Goal: Task Accomplishment & Management: Complete application form

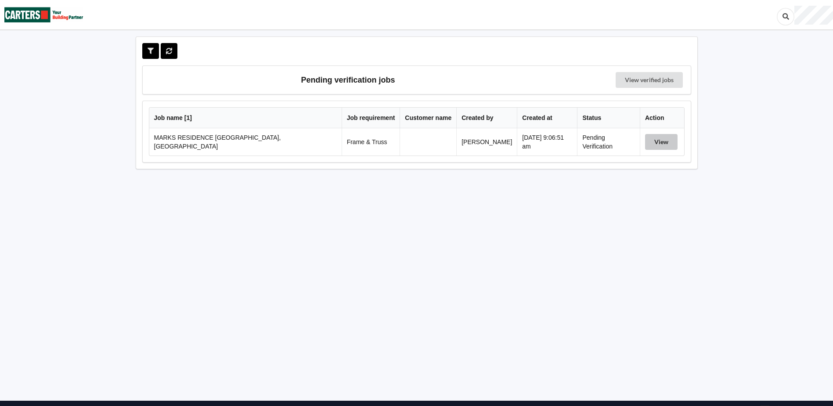
click at [653, 141] on button "View" at bounding box center [661, 142] width 32 height 16
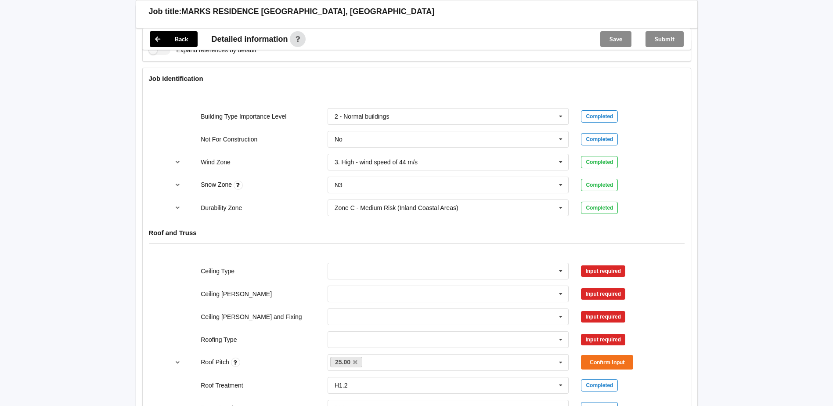
scroll to position [395, 0]
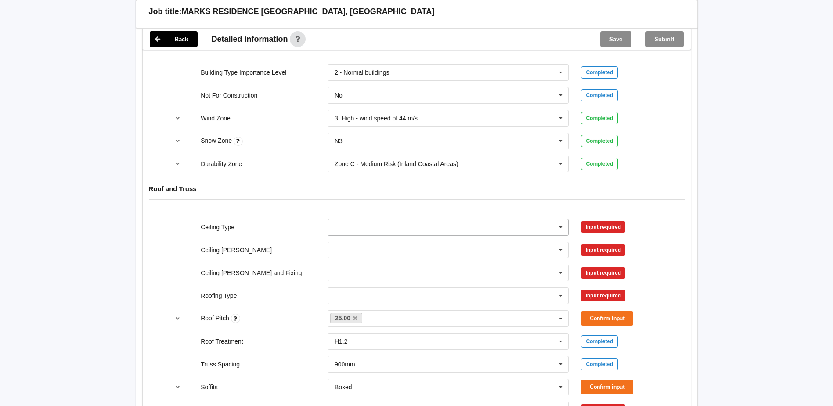
click at [564, 229] on icon at bounding box center [560, 227] width 13 height 16
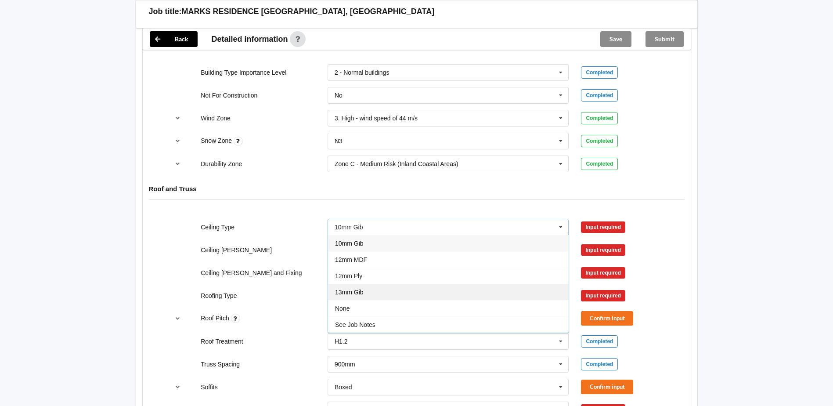
click at [379, 289] on div "13mm Gib" at bounding box center [448, 292] width 241 height 16
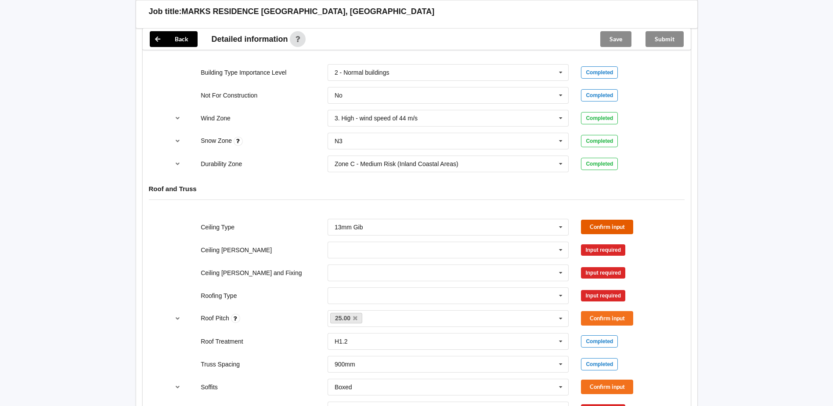
click at [601, 227] on button "Confirm input" at bounding box center [607, 227] width 52 height 14
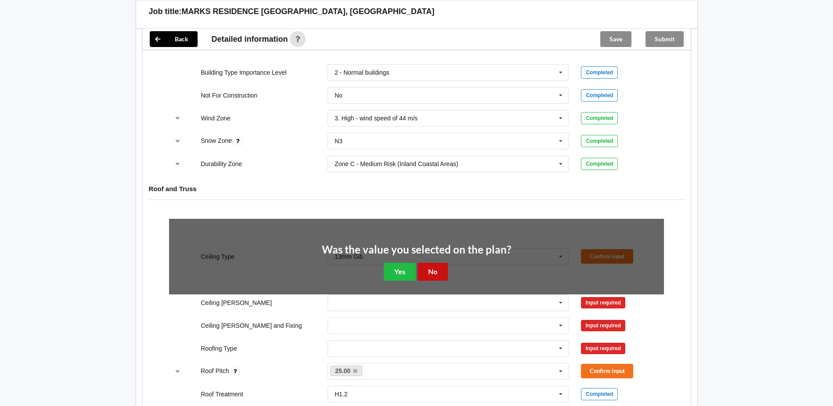
click at [432, 271] on button "No" at bounding box center [433, 272] width 30 height 18
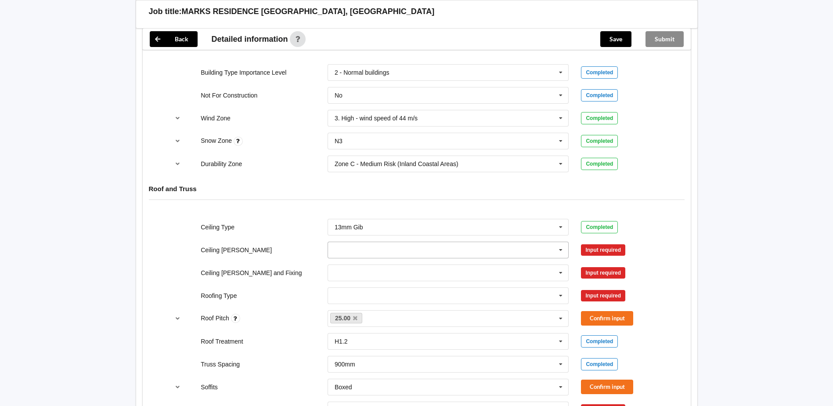
click at [560, 253] on icon at bounding box center [560, 250] width 13 height 16
click at [657, 247] on div "Input required" at bounding box center [622, 249] width 83 height 11
click at [558, 271] on icon at bounding box center [560, 273] width 13 height 16
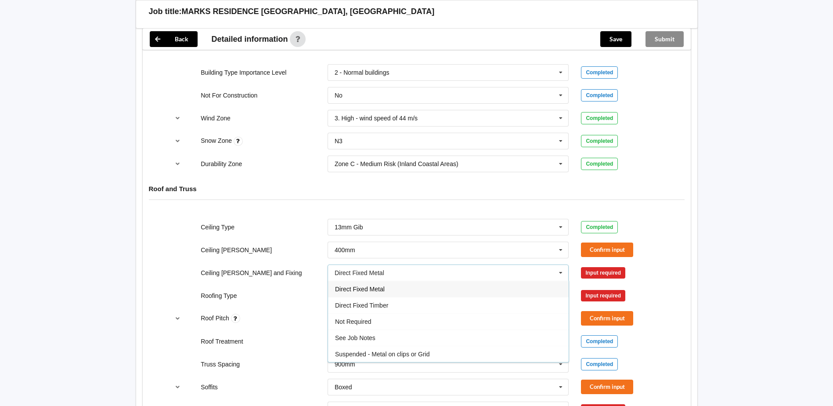
click at [660, 285] on div "Roofing Type 1. Longrun 2. Metal Tiles 3. Concrete tiles Clay tiles - glazed Cl…" at bounding box center [416, 295] width 507 height 29
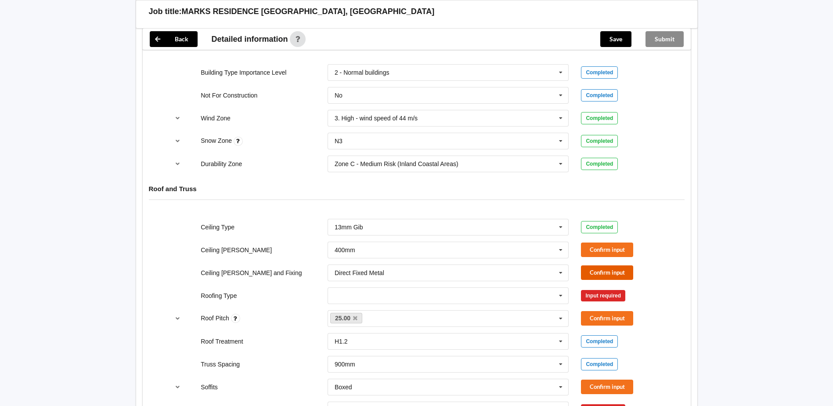
click at [595, 271] on button "Confirm input" at bounding box center [607, 272] width 52 height 14
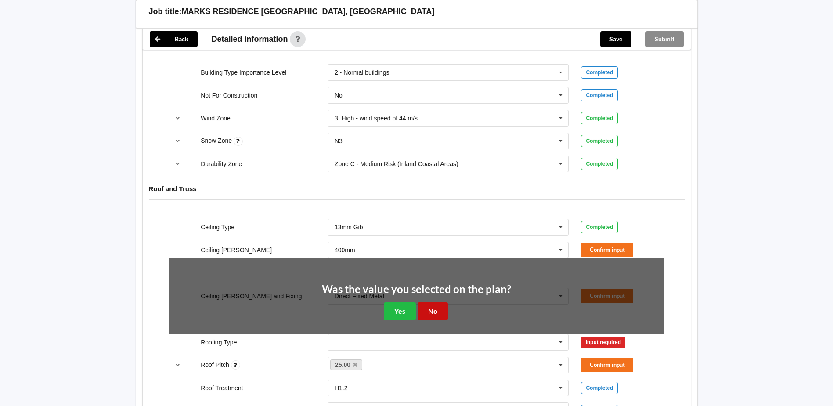
click at [429, 307] on button "No" at bounding box center [433, 311] width 30 height 18
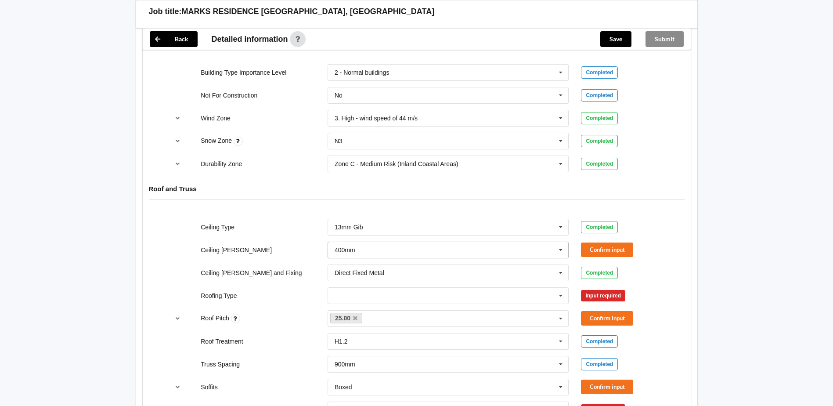
click at [559, 250] on icon at bounding box center [560, 250] width 13 height 16
click at [366, 299] on div "600mm" at bounding box center [448, 298] width 241 height 16
click at [561, 249] on icon at bounding box center [560, 250] width 13 height 16
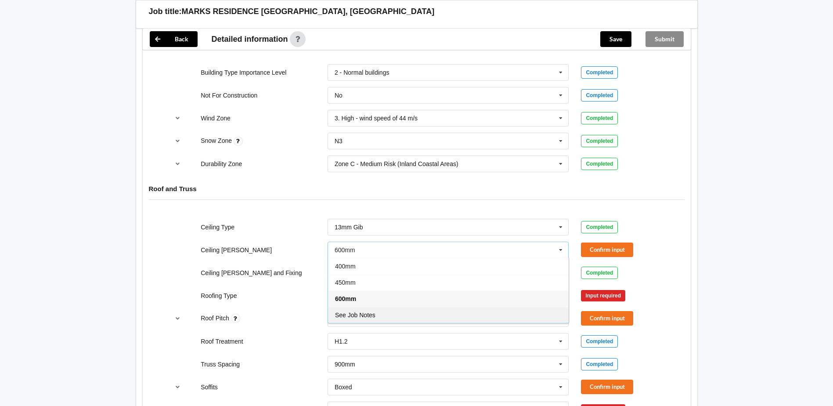
click at [386, 314] on div "See Job Notes" at bounding box center [448, 314] width 241 height 16
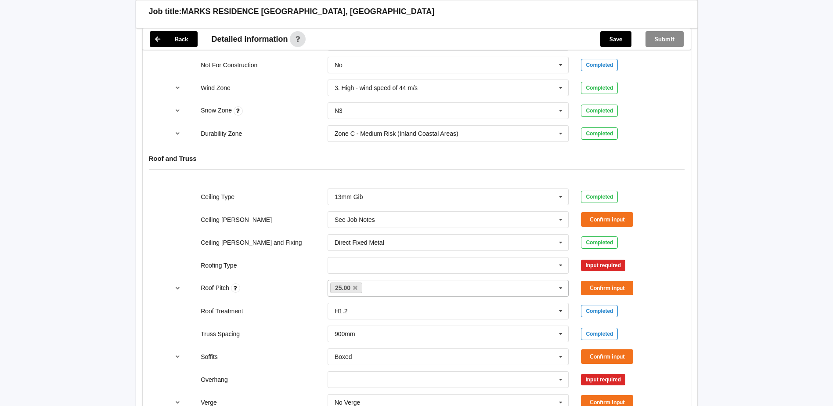
scroll to position [439, 0]
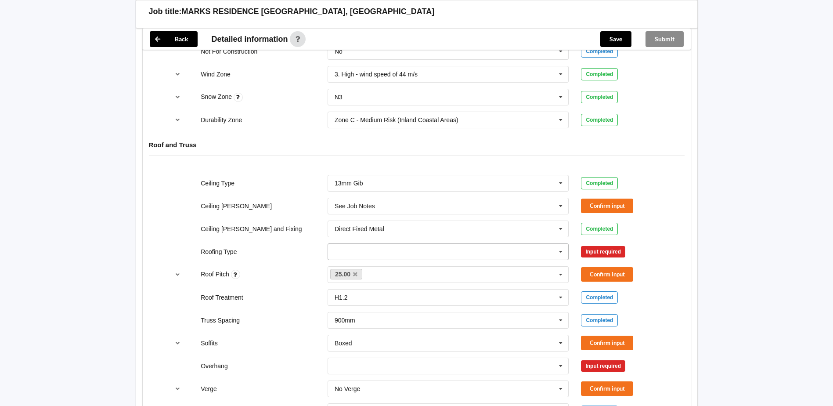
click at [423, 257] on input "text" at bounding box center [448, 252] width 241 height 16
click at [384, 268] on div "1. [GEOGRAPHIC_DATA]" at bounding box center [448, 267] width 241 height 16
click at [594, 207] on button "Confirm input" at bounding box center [607, 205] width 52 height 14
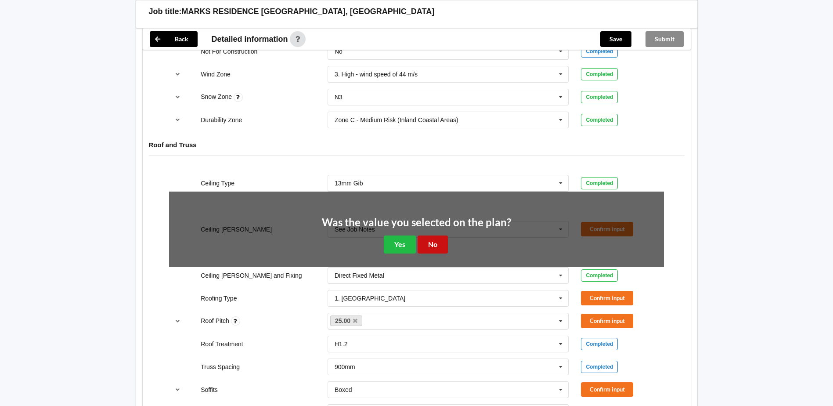
click at [433, 240] on button "No" at bounding box center [433, 244] width 30 height 18
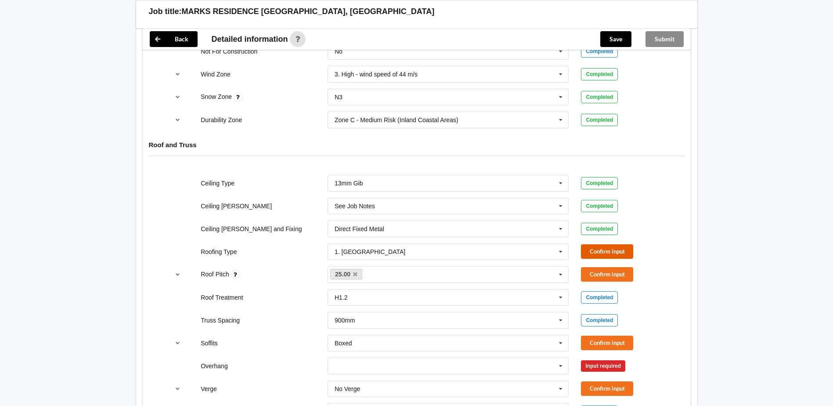
click at [602, 250] on button "Confirm input" at bounding box center [607, 251] width 52 height 14
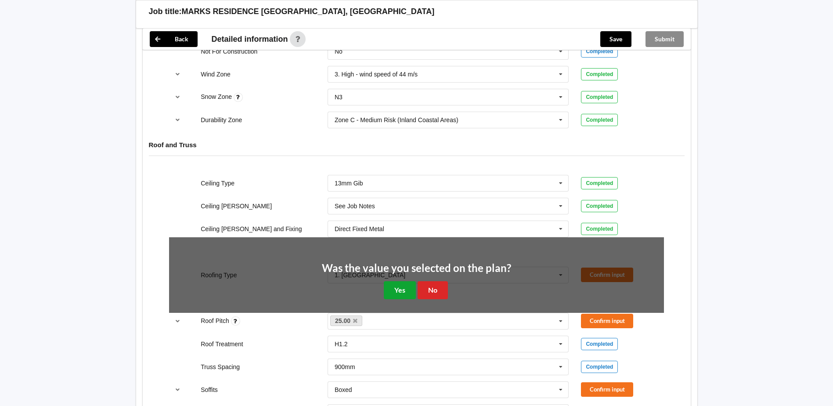
click at [393, 291] on button "Yes" at bounding box center [400, 290] width 32 height 18
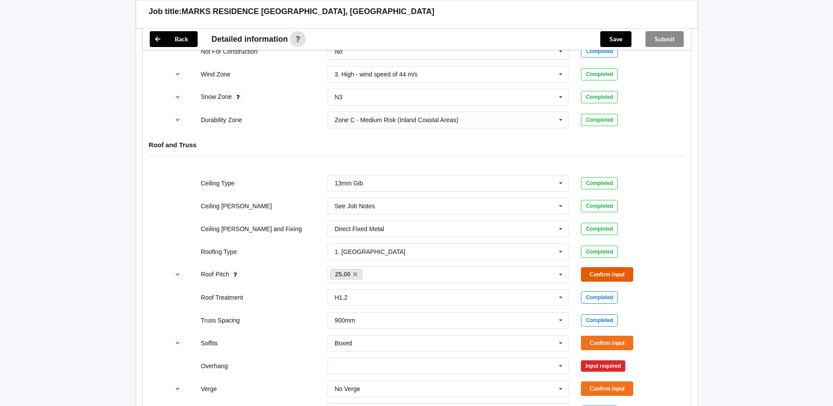
click at [627, 275] on button "Confirm input" at bounding box center [607, 274] width 52 height 14
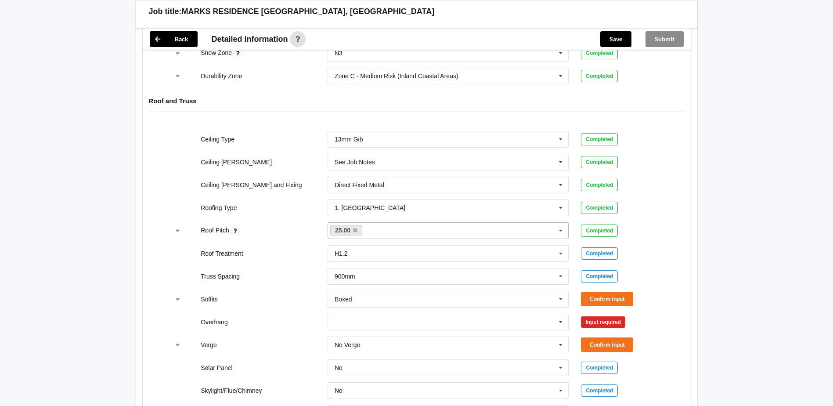
scroll to position [527, 0]
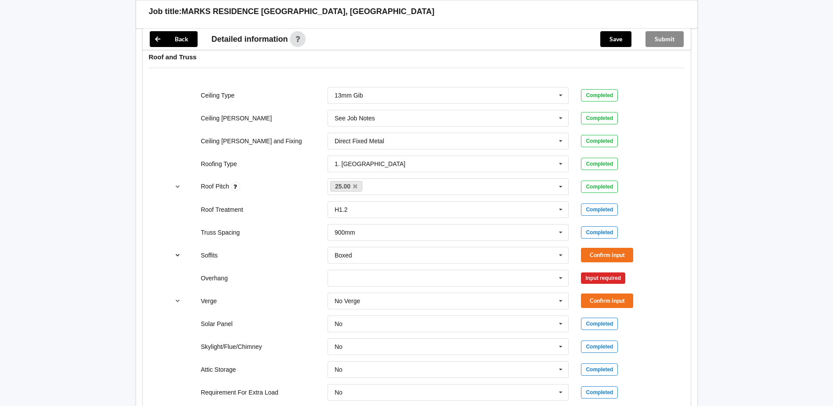
click at [177, 253] on icon "reference-toggle" at bounding box center [177, 254] width 7 height 5
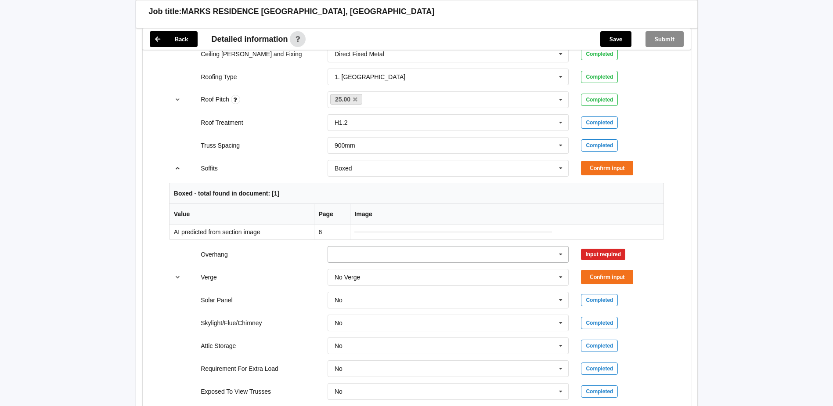
scroll to position [615, 0]
click at [179, 168] on icon "reference-toggle" at bounding box center [177, 166] width 7 height 5
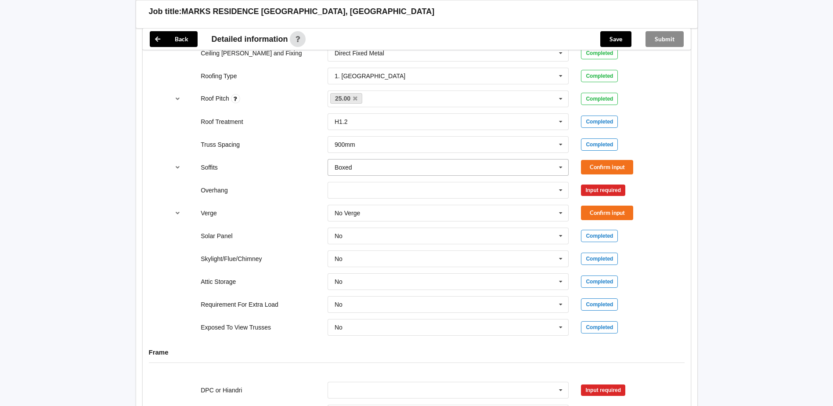
click at [563, 168] on icon at bounding box center [560, 167] width 13 height 16
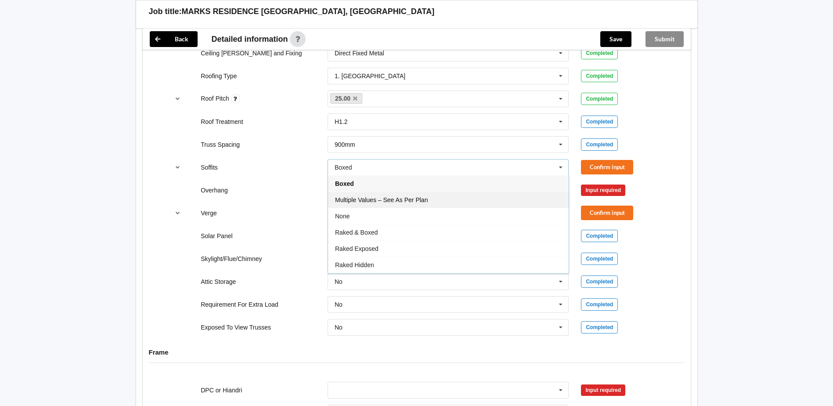
click at [432, 201] on div "Multiple Values – See As Per Plan" at bounding box center [448, 199] width 241 height 16
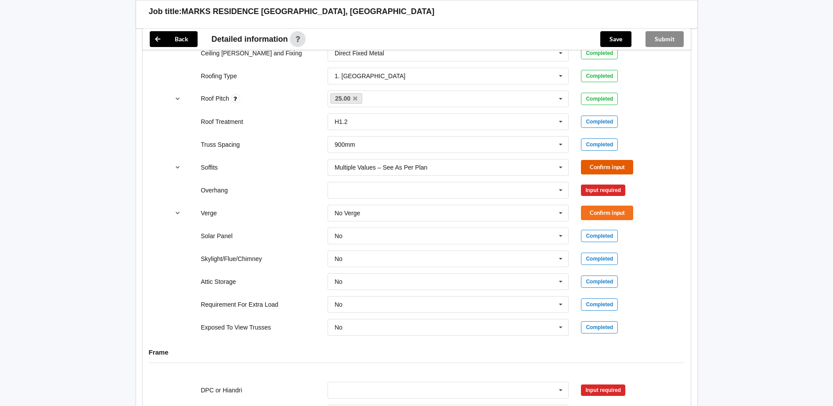
click at [589, 167] on button "Confirm input" at bounding box center [607, 167] width 52 height 14
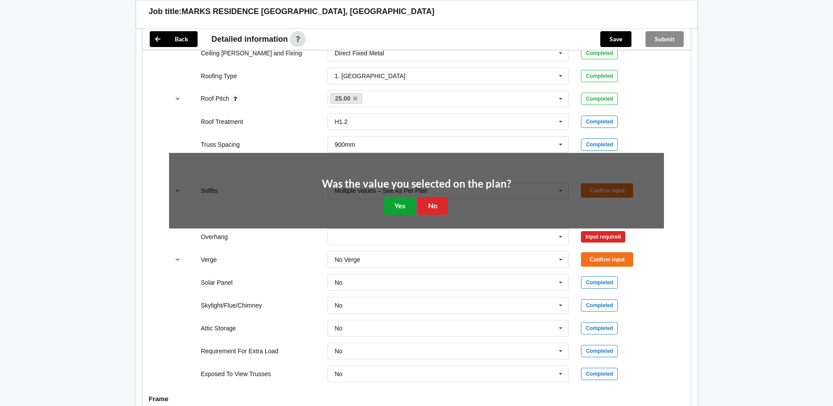
click at [405, 204] on button "Yes" at bounding box center [400, 206] width 32 height 18
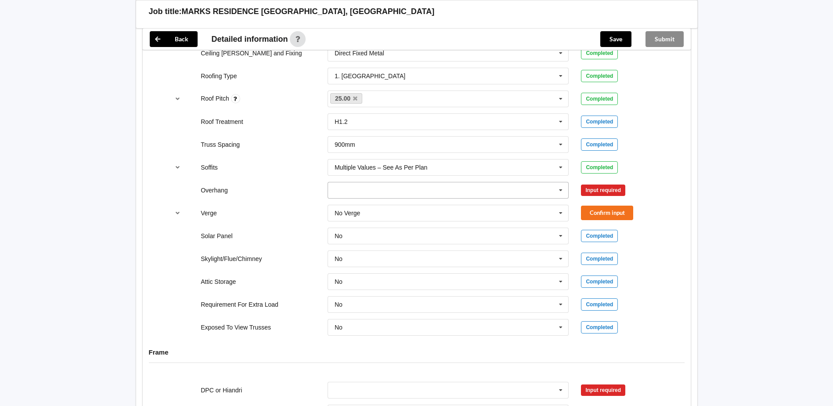
click at [407, 187] on input "text" at bounding box center [448, 190] width 241 height 16
click at [368, 241] on div "600mm" at bounding box center [448, 239] width 241 height 16
click at [600, 189] on button "Confirm input" at bounding box center [607, 190] width 52 height 14
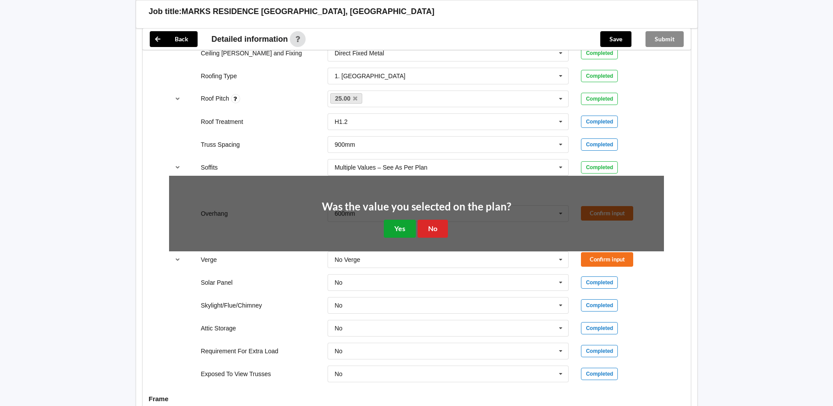
click at [395, 226] on button "Yes" at bounding box center [400, 229] width 32 height 18
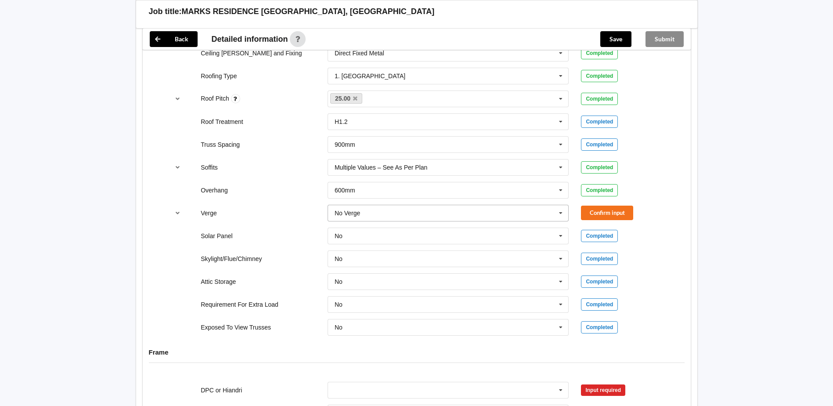
click at [376, 213] on input "text" at bounding box center [448, 213] width 241 height 16
click at [358, 281] on div "600mm" at bounding box center [448, 278] width 241 height 16
click at [591, 214] on button "Confirm input" at bounding box center [607, 212] width 52 height 14
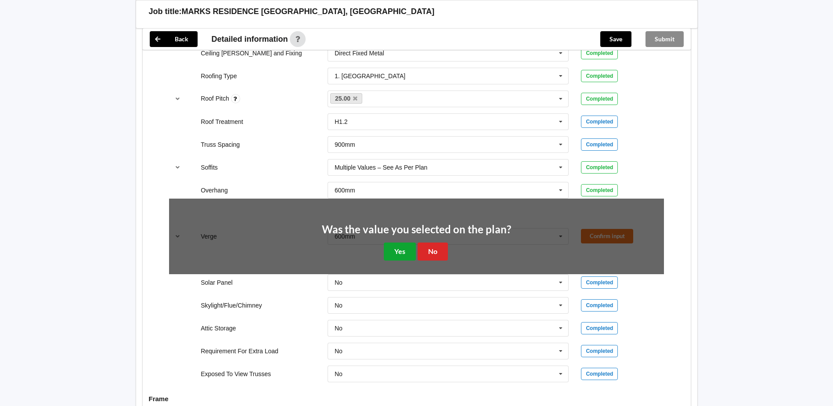
click at [402, 251] on button "Yes" at bounding box center [400, 251] width 32 height 18
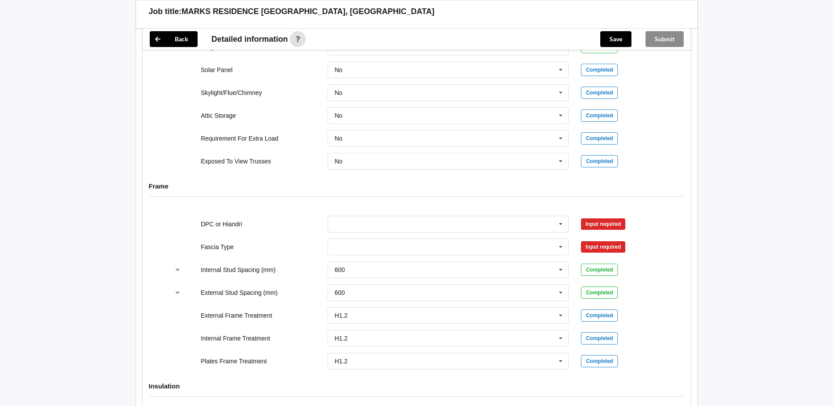
scroll to position [790, 0]
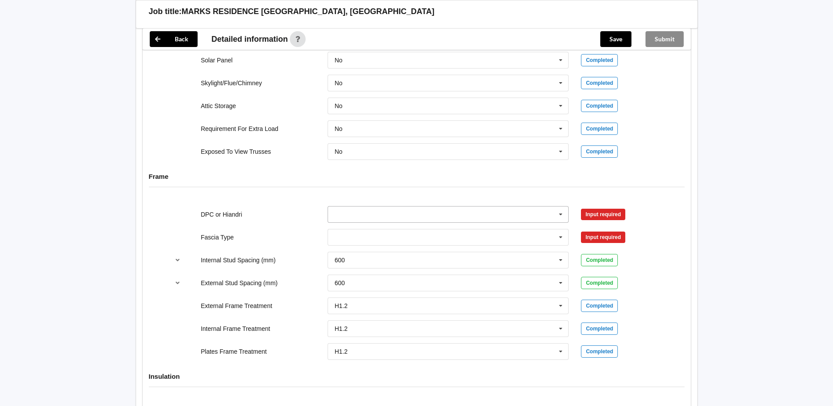
click at [419, 212] on input "text" at bounding box center [448, 214] width 241 height 16
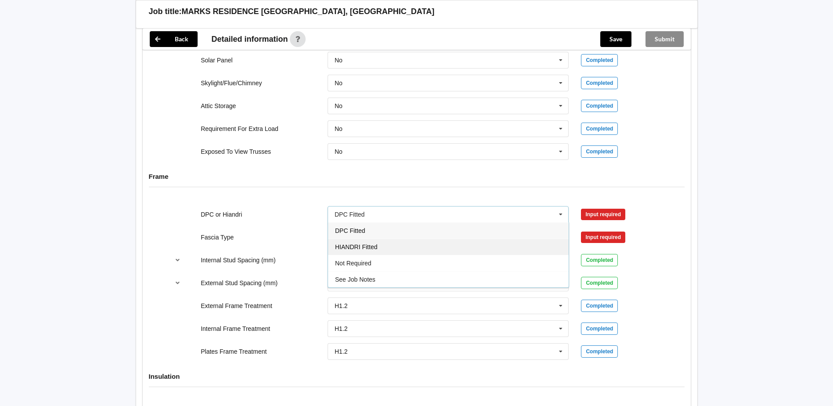
click at [377, 244] on span "HIANDRI Fitted" at bounding box center [356, 246] width 42 height 7
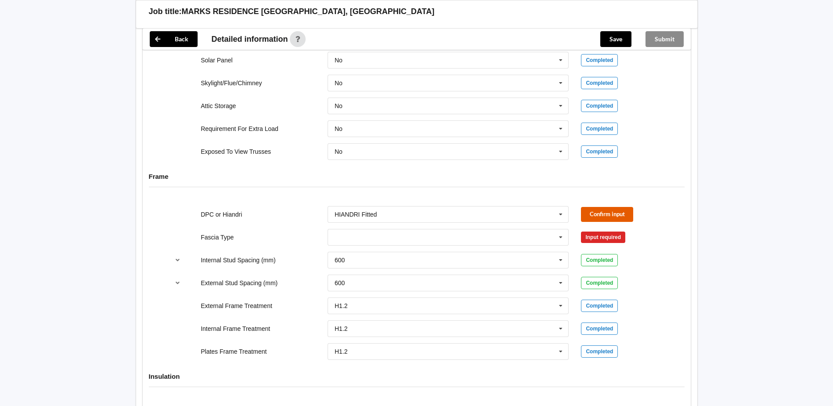
click at [599, 213] on button "Confirm input" at bounding box center [607, 214] width 52 height 14
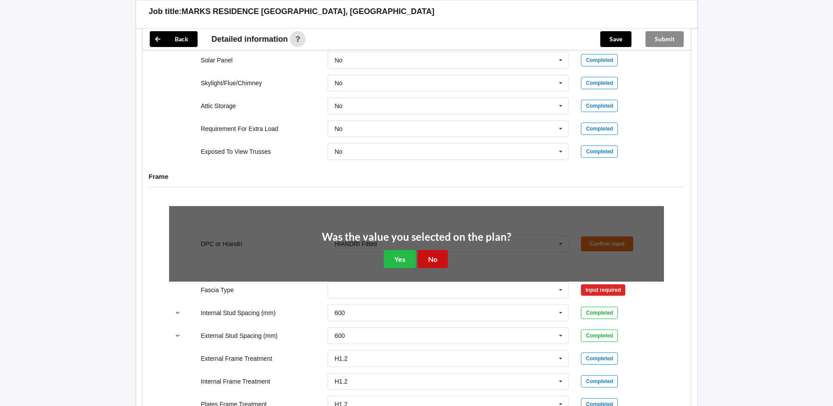
click at [418, 256] on button "No" at bounding box center [433, 259] width 30 height 18
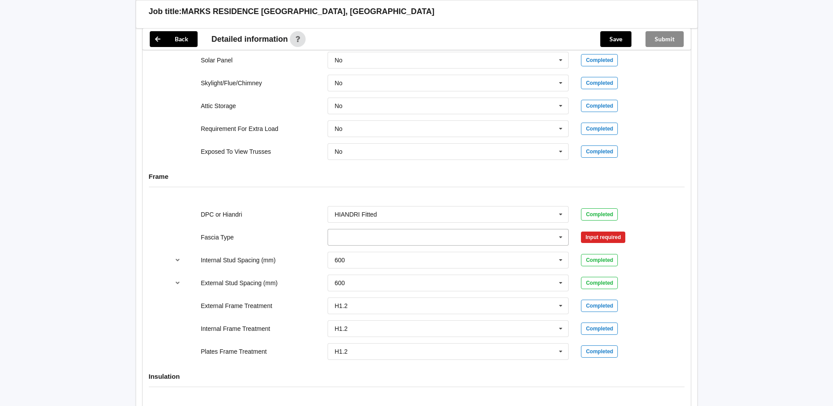
click at [561, 238] on icon at bounding box center [560, 237] width 13 height 16
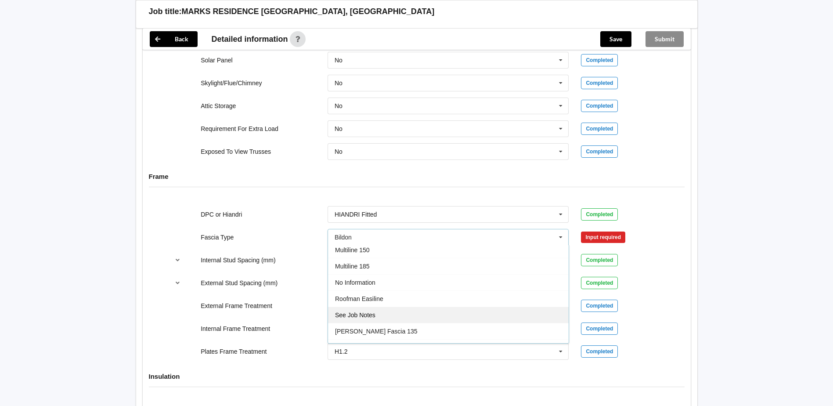
click at [402, 310] on div "See Job Notes" at bounding box center [448, 314] width 241 height 16
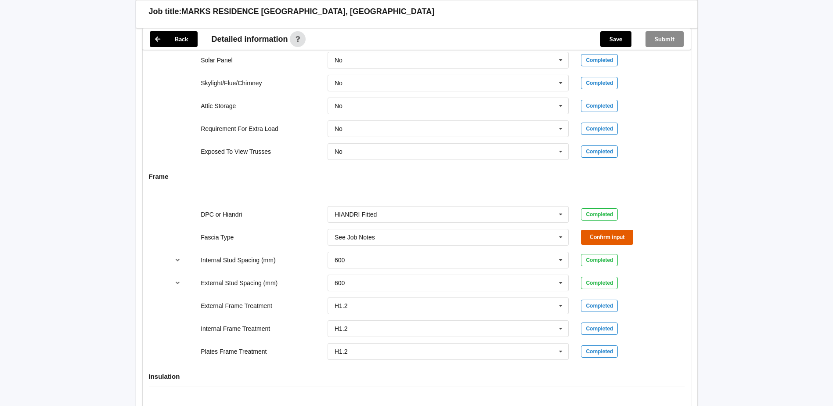
click at [599, 234] on button "Confirm input" at bounding box center [607, 237] width 52 height 14
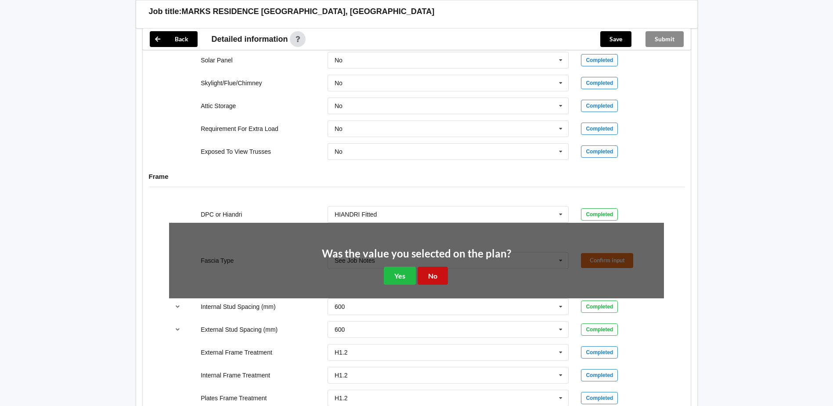
click at [435, 273] on button "No" at bounding box center [433, 276] width 30 height 18
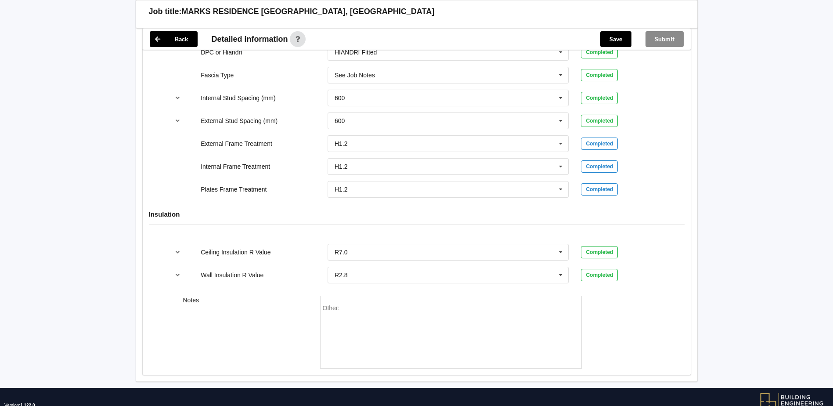
scroll to position [966, 0]
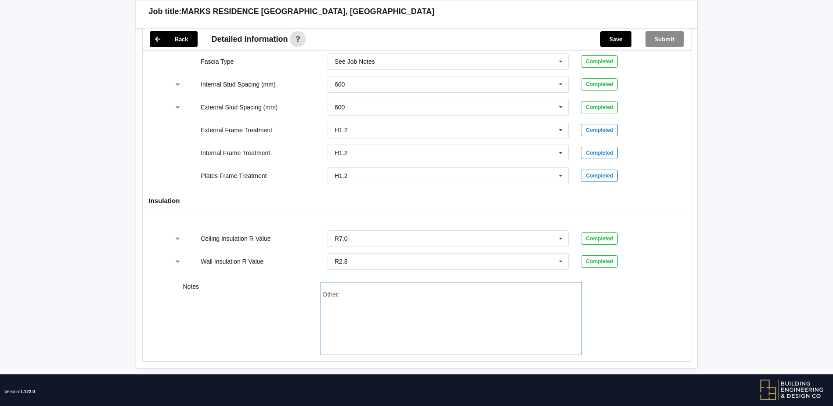
click at [356, 292] on div "Other:" at bounding box center [451, 321] width 256 height 61
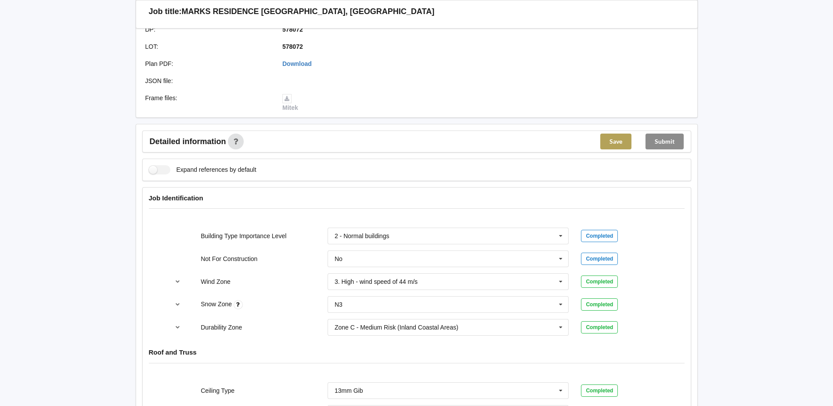
click at [617, 144] on button "Save" at bounding box center [615, 141] width 31 height 16
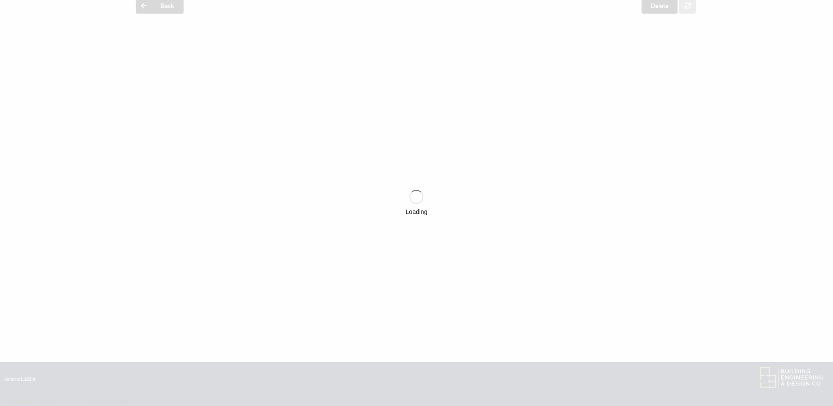
scroll to position [232, 0]
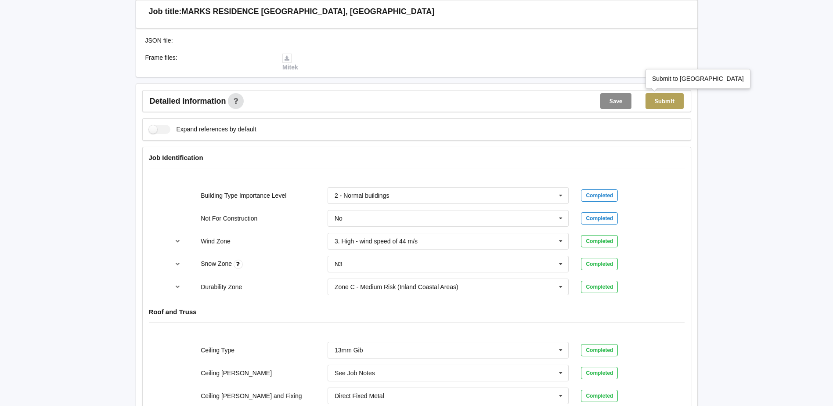
click at [668, 97] on button "Submit" at bounding box center [664, 101] width 38 height 16
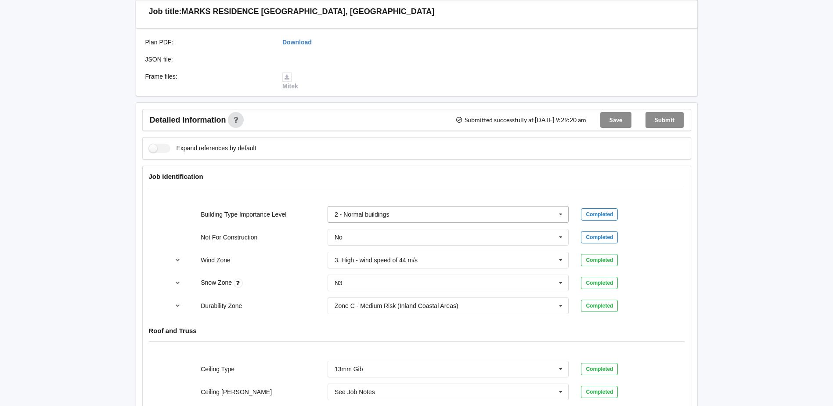
scroll to position [16, 0]
